Goal: Find specific page/section

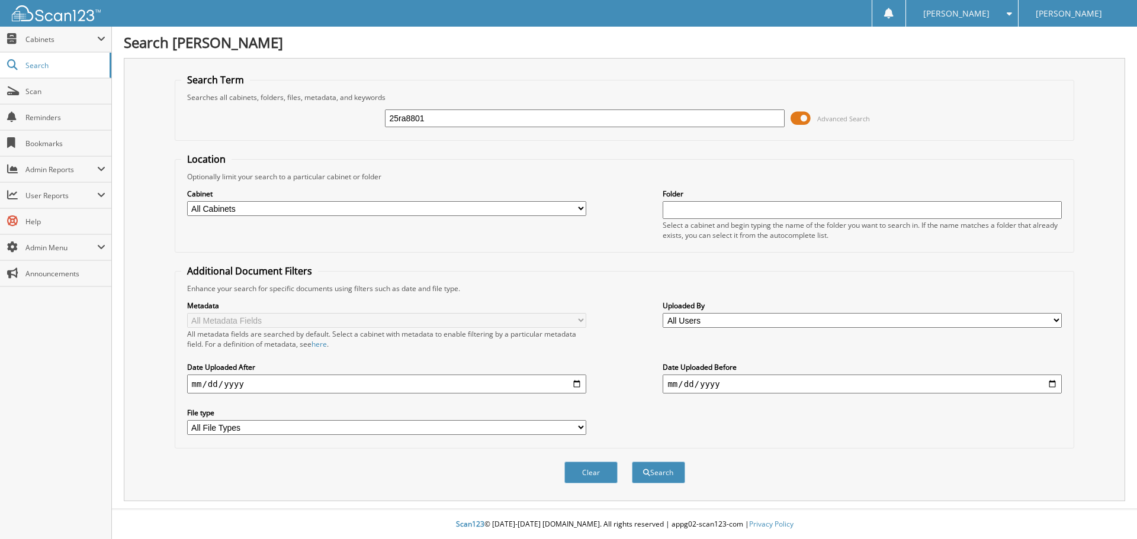
type input "25ra8801"
click at [802, 115] on span at bounding box center [800, 119] width 20 height 18
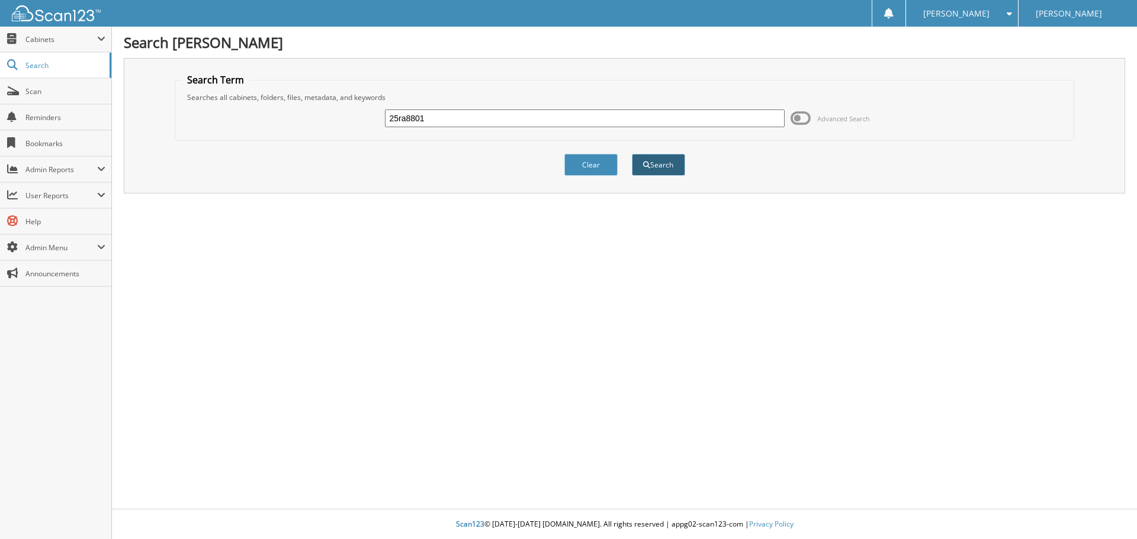
click at [663, 168] on button "Search" at bounding box center [658, 165] width 53 height 22
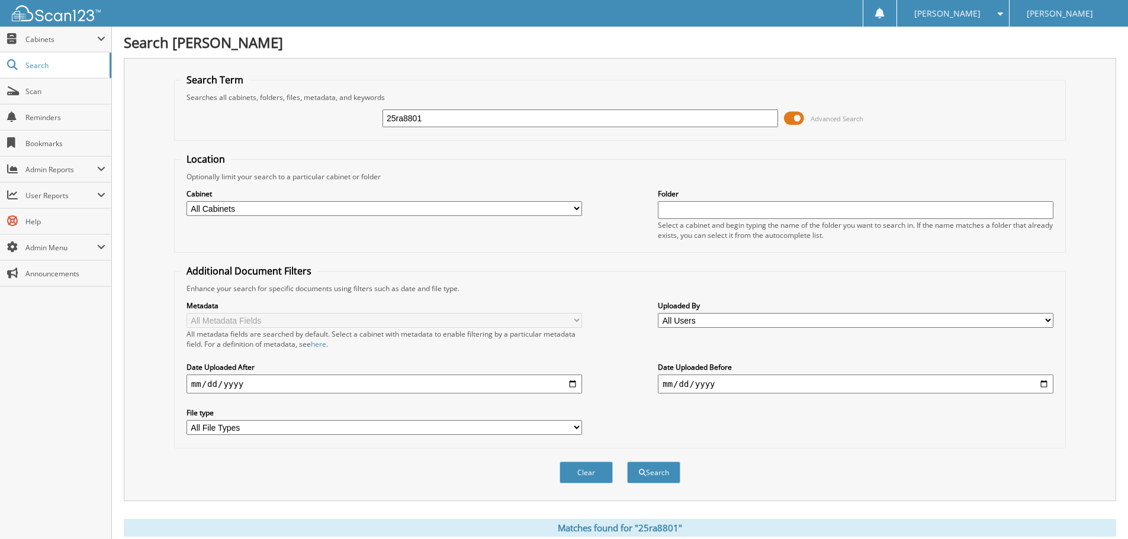
click at [803, 116] on span at bounding box center [794, 119] width 20 height 18
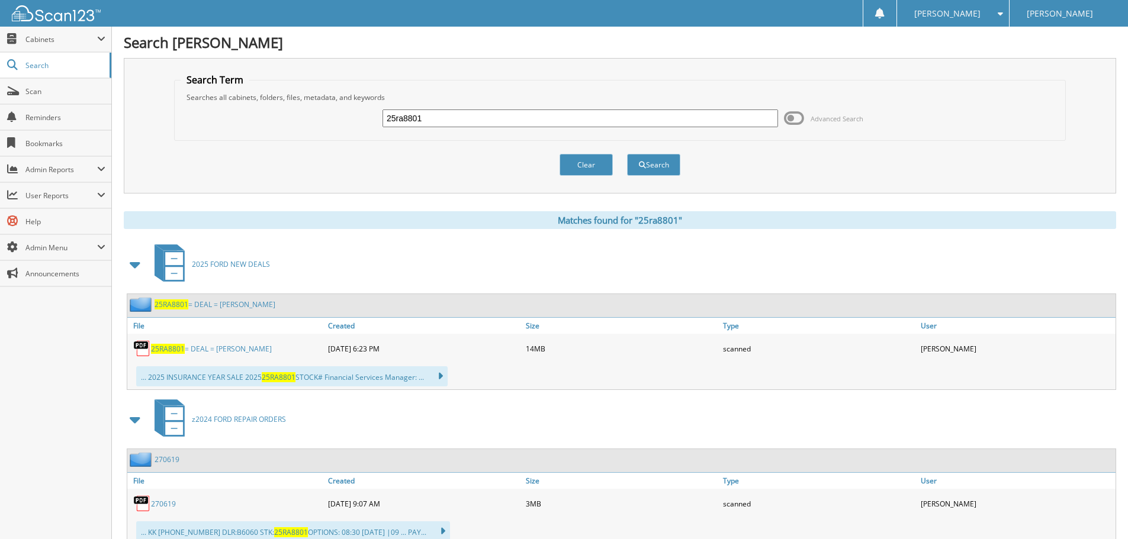
click at [166, 349] on span "25RA8801" at bounding box center [168, 349] width 34 height 10
drag, startPoint x: 439, startPoint y: 121, endPoint x: -117, endPoint y: 17, distance: 565.0
click at [0, 17] on html "[PERSON_NAME] Settings Logout [PERSON_NAME] Close Cabinets My Company Email Add…" at bounding box center [564, 393] width 1128 height 786
type input "25F16860B"
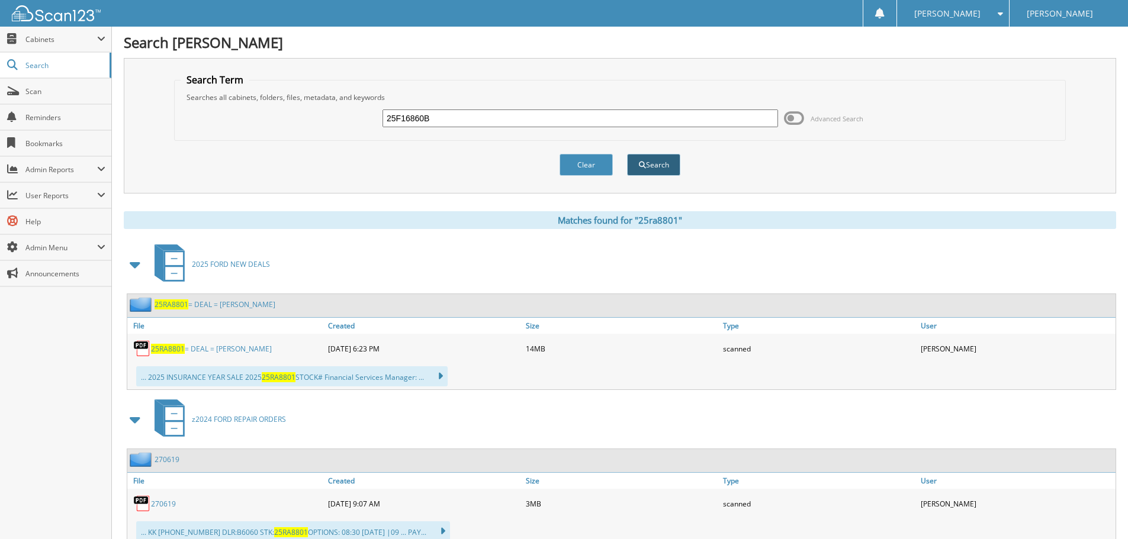
click at [648, 161] on button "Search" at bounding box center [653, 165] width 53 height 22
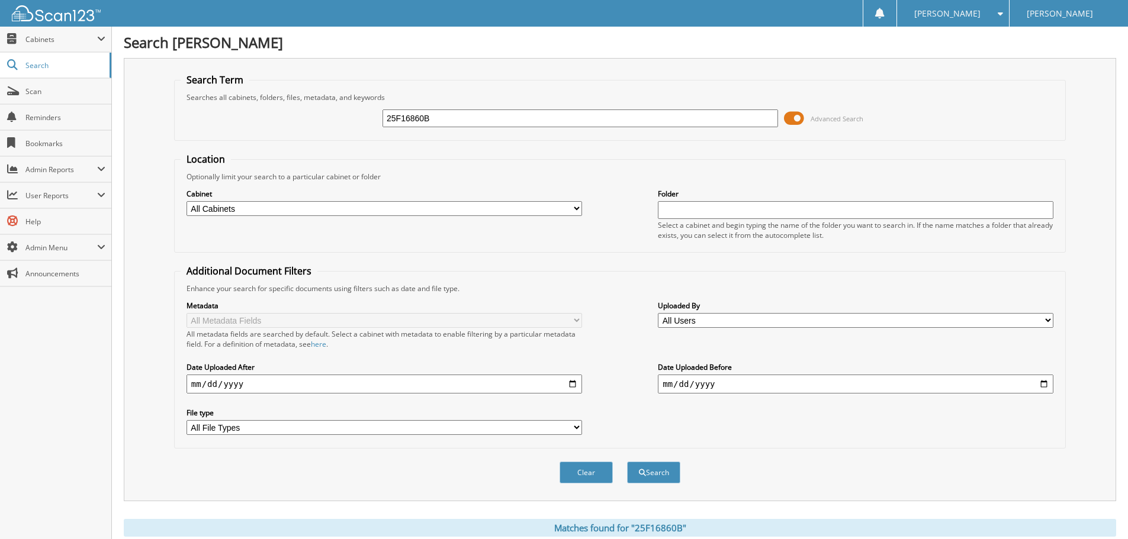
click at [787, 116] on span at bounding box center [794, 119] width 20 height 18
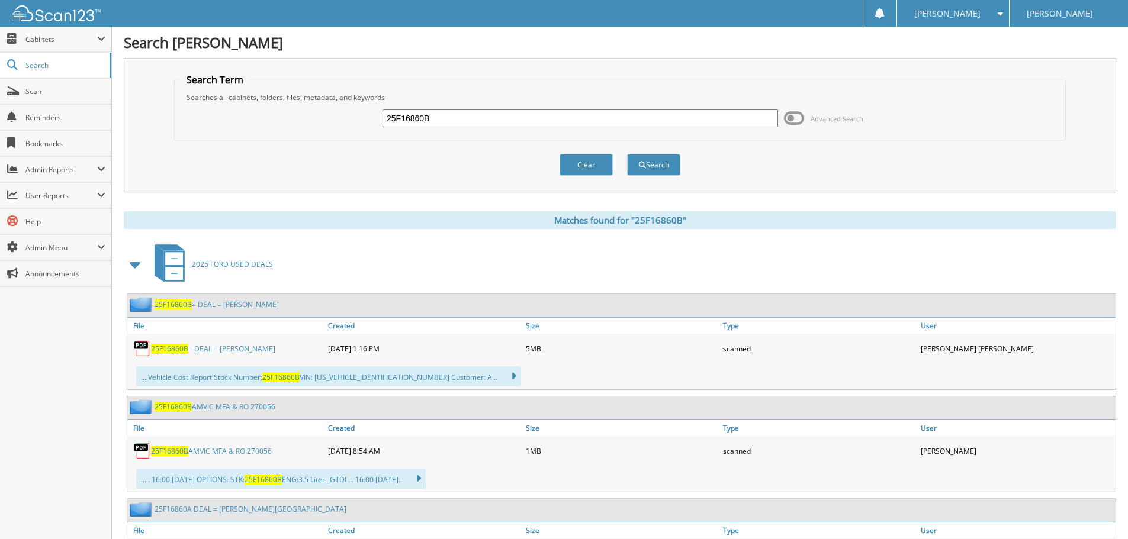
click at [170, 344] on span "25F16860B" at bounding box center [169, 349] width 37 height 10
click at [168, 344] on span "25F16860B" at bounding box center [169, 349] width 37 height 10
drag, startPoint x: 468, startPoint y: 117, endPoint x: -305, endPoint y: 38, distance: 777.1
click at [0, 38] on html "Cindy J. Settings Logout Maclin Ford Close Cabinets My Company Email Addresses …" at bounding box center [564, 547] width 1128 height 1095
type input "23P4081"
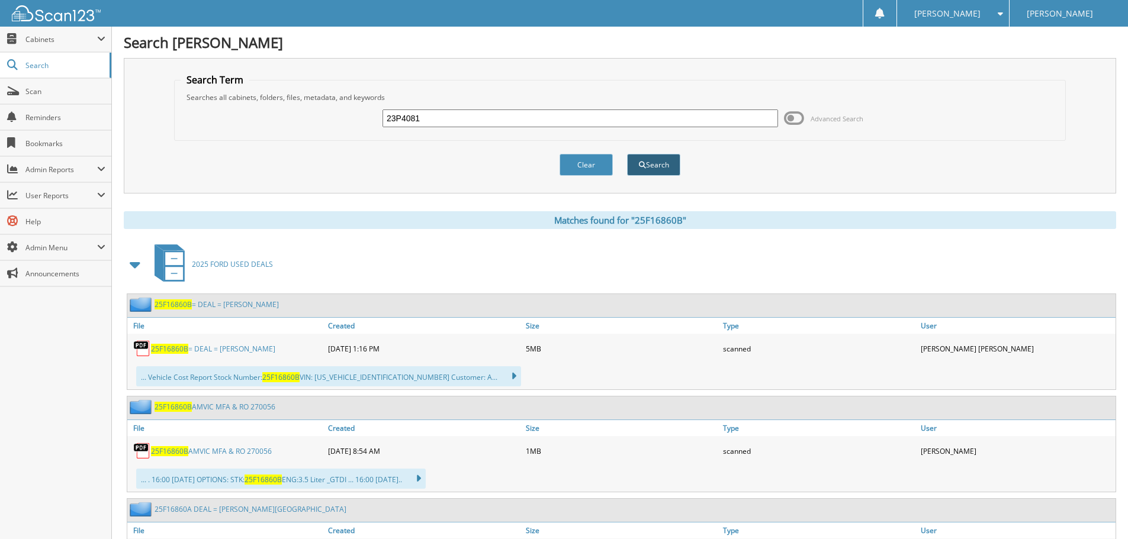
click at [667, 166] on button "Search" at bounding box center [653, 165] width 53 height 22
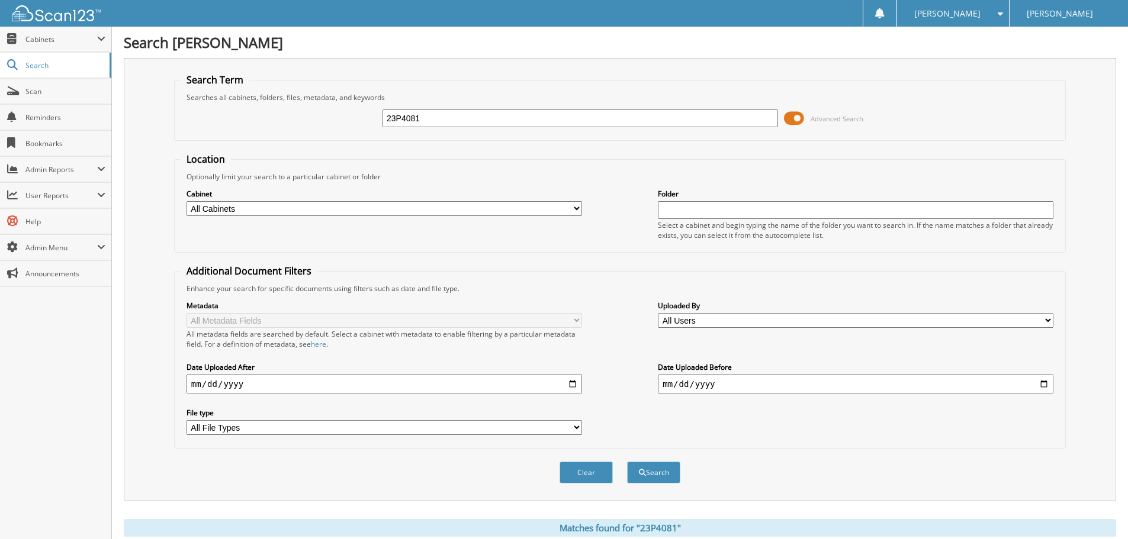
drag, startPoint x: 790, startPoint y: 114, endPoint x: 730, endPoint y: 192, distance: 98.8
click at [790, 115] on span at bounding box center [794, 119] width 20 height 18
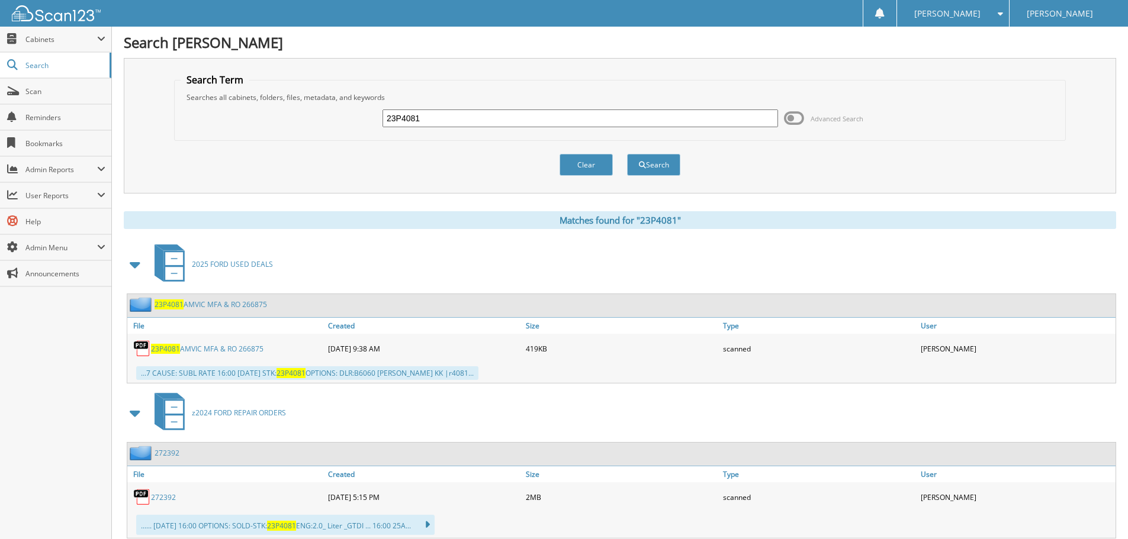
click at [168, 346] on span "23P4081" at bounding box center [165, 349] width 29 height 10
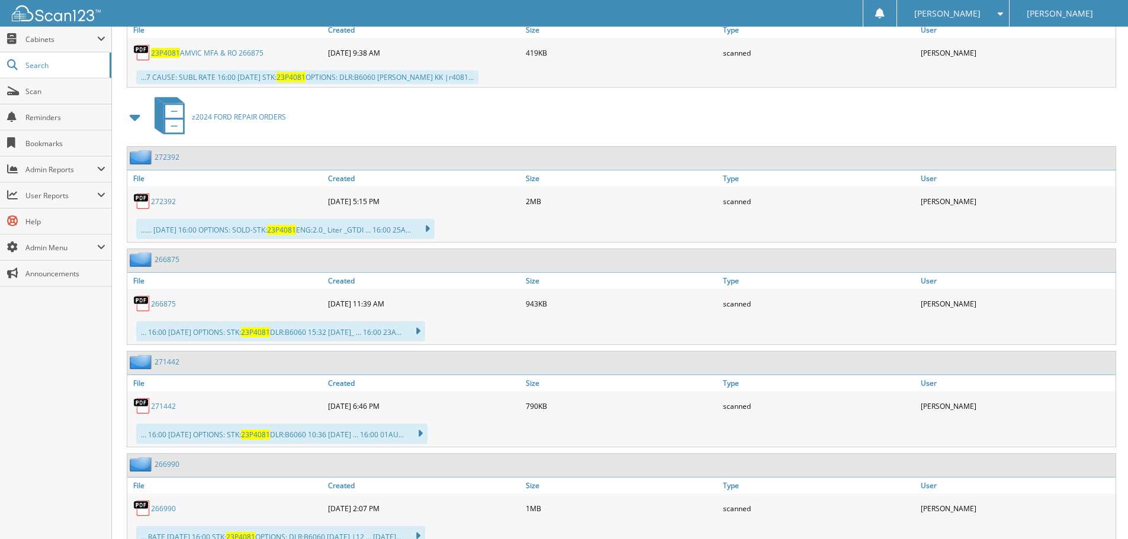
scroll to position [342, 0]
